Goal: Navigation & Orientation: Find specific page/section

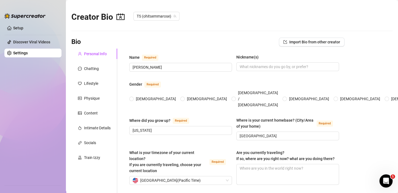
click at [28, 55] on link "Settings" at bounding box center [20, 53] width 15 height 4
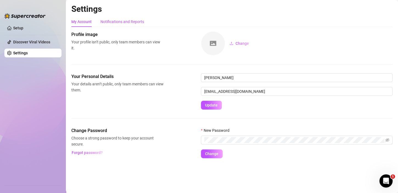
click at [109, 21] on div "Notifications and Reports" at bounding box center [123, 22] width 44 height 6
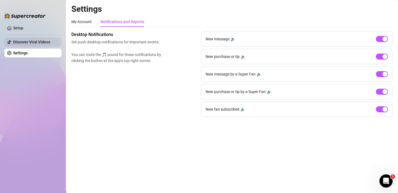
click at [35, 44] on link "Discover Viral Videos" at bounding box center [31, 42] width 37 height 4
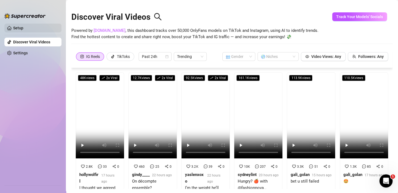
click at [22, 30] on link "Setup" at bounding box center [18, 28] width 10 height 4
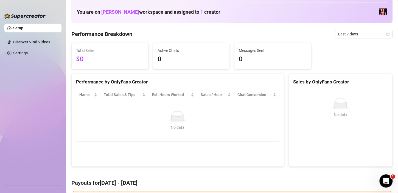
scroll to position [82, 0]
